Goal: Task Accomplishment & Management: Complete application form

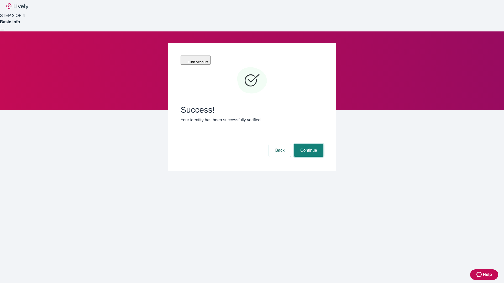
click at [308, 144] on button "Continue" at bounding box center [308, 150] width 29 height 13
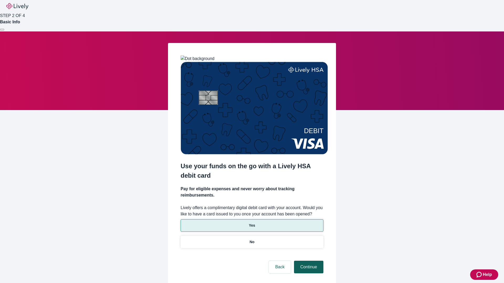
click at [252, 223] on p "Yes" at bounding box center [252, 226] width 6 height 6
click at [308, 261] on button "Continue" at bounding box center [308, 267] width 29 height 13
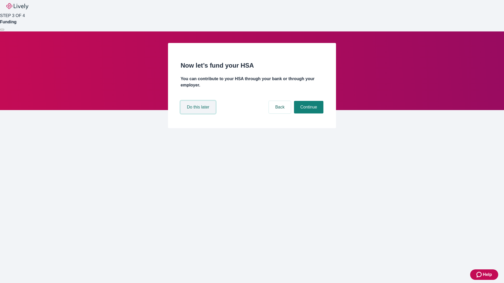
click at [199, 114] on button "Do this later" at bounding box center [197, 107] width 35 height 13
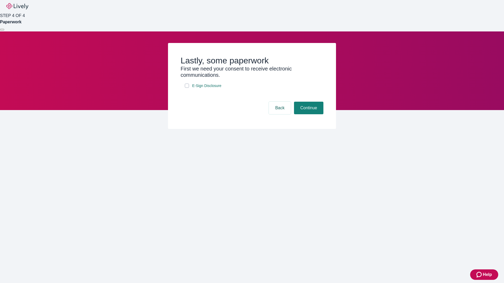
click at [187, 88] on input "E-Sign Disclosure" at bounding box center [187, 86] width 4 height 4
checkbox input "true"
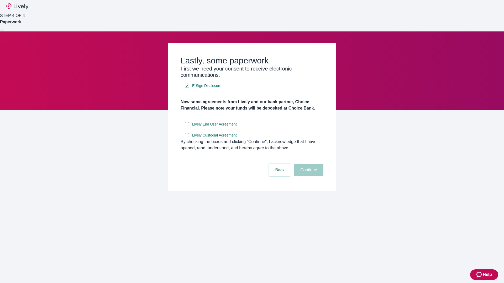
click at [187, 126] on input "Lively End User Agreement" at bounding box center [187, 124] width 4 height 4
checkbox input "true"
click at [187, 137] on input "Lively Custodial Agreement" at bounding box center [187, 135] width 4 height 4
checkbox input "true"
click at [308, 177] on button "Continue" at bounding box center [308, 170] width 29 height 13
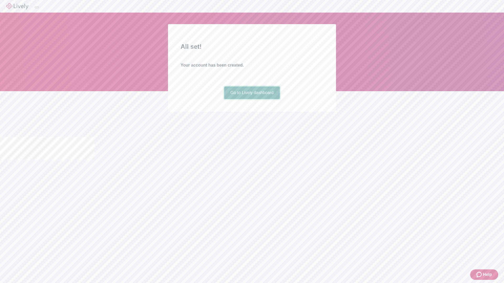
click at [252, 99] on link "Go to Lively dashboard" at bounding box center [252, 93] width 56 height 13
